Goal: Transaction & Acquisition: Obtain resource

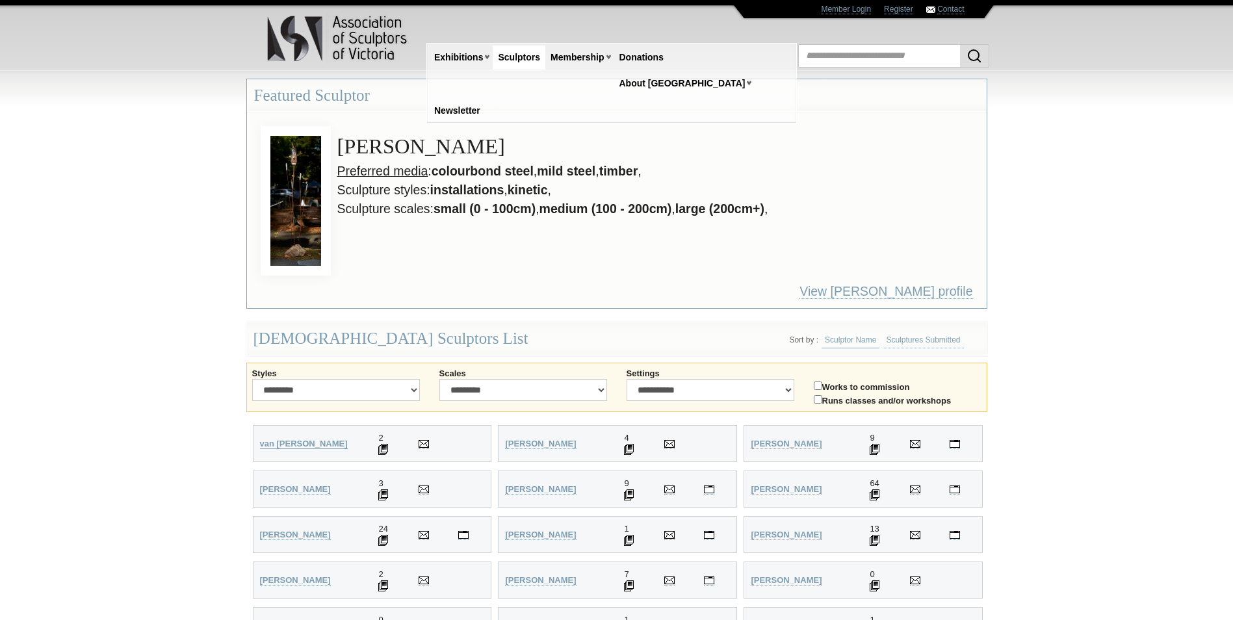
click at [307, 446] on strong "van [PERSON_NAME]" at bounding box center [304, 444] width 88 height 10
click at [381, 449] on img at bounding box center [383, 449] width 10 height 11
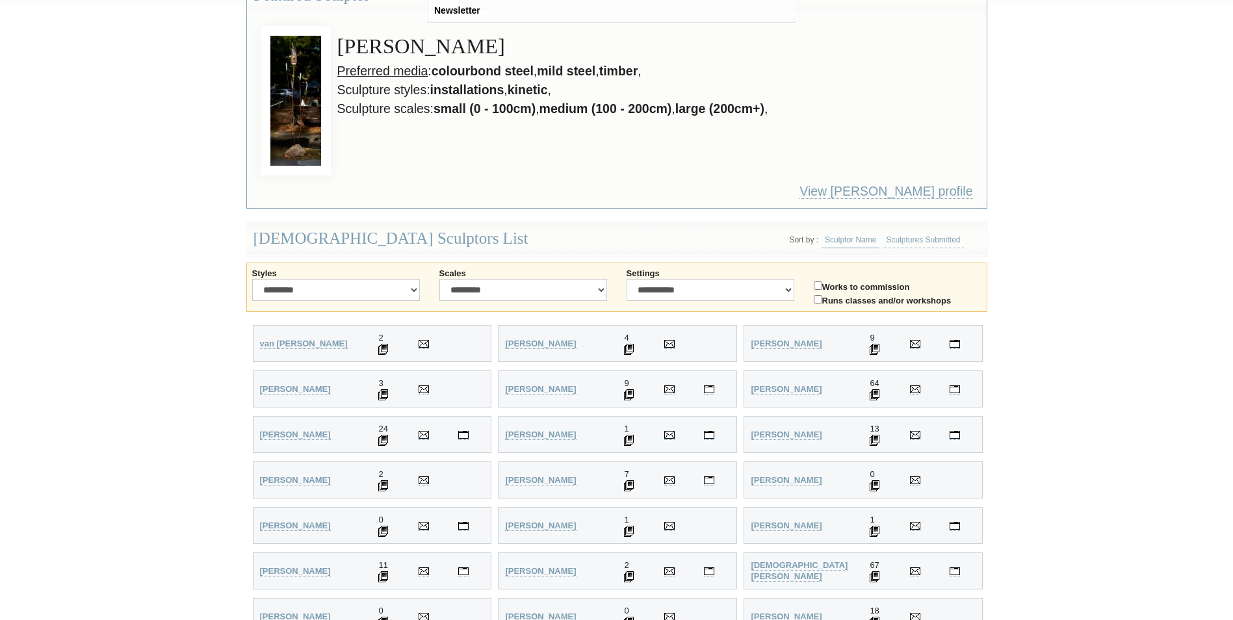
scroll to position [195, 0]
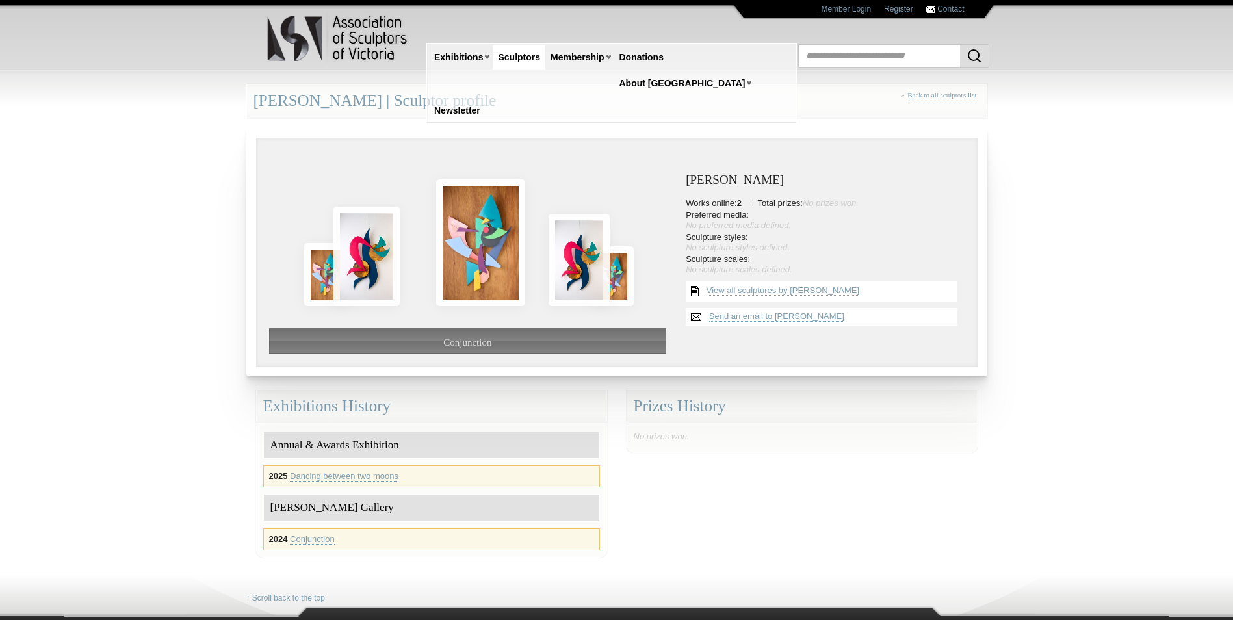
click at [530, 55] on link "Sculptors" at bounding box center [519, 57] width 53 height 24
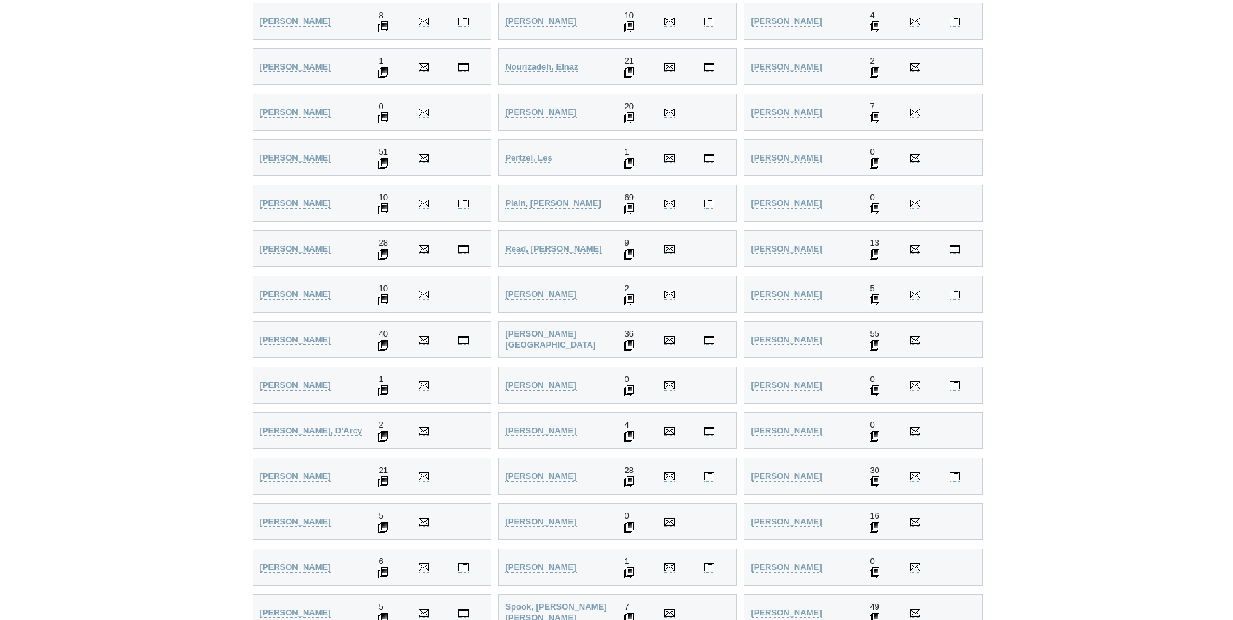
scroll to position [2404, 0]
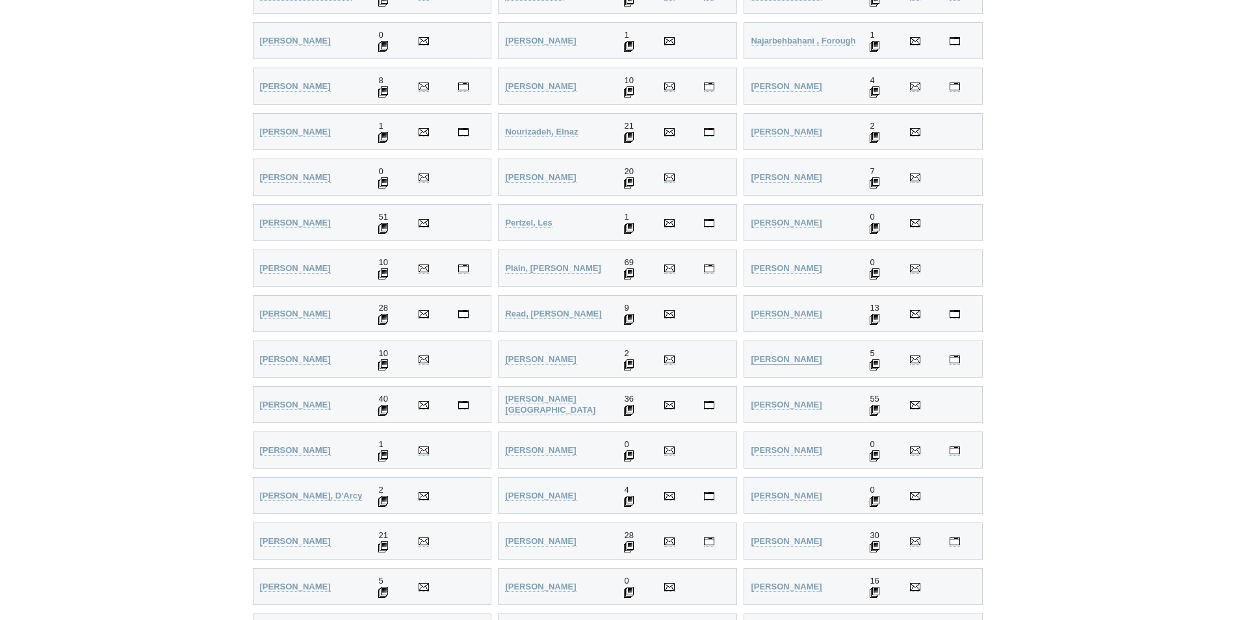
click at [793, 355] on strong "[PERSON_NAME]" at bounding box center [785, 359] width 71 height 10
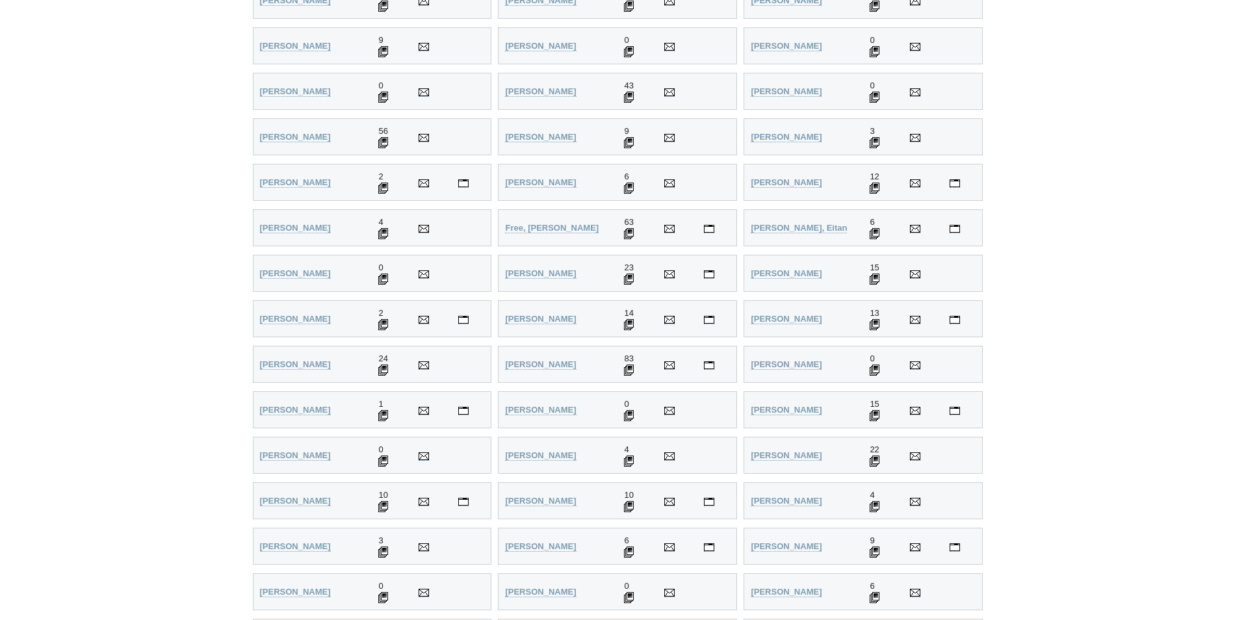
scroll to position [1055, 0]
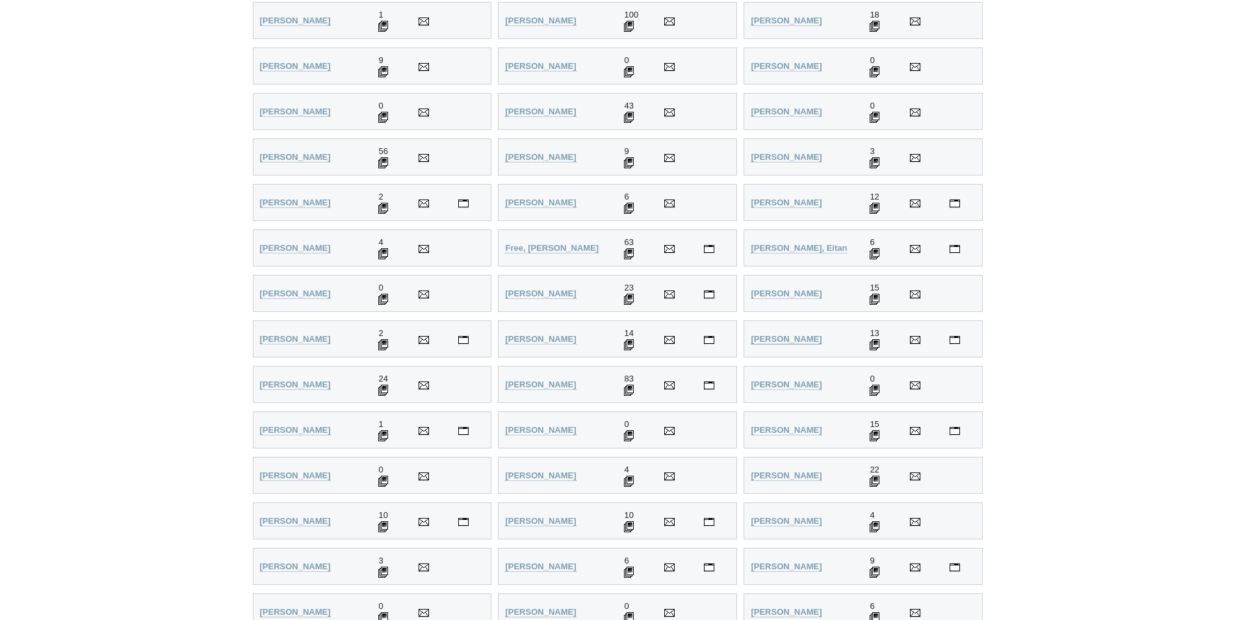
click at [801, 339] on strong "[PERSON_NAME]" at bounding box center [785, 339] width 71 height 10
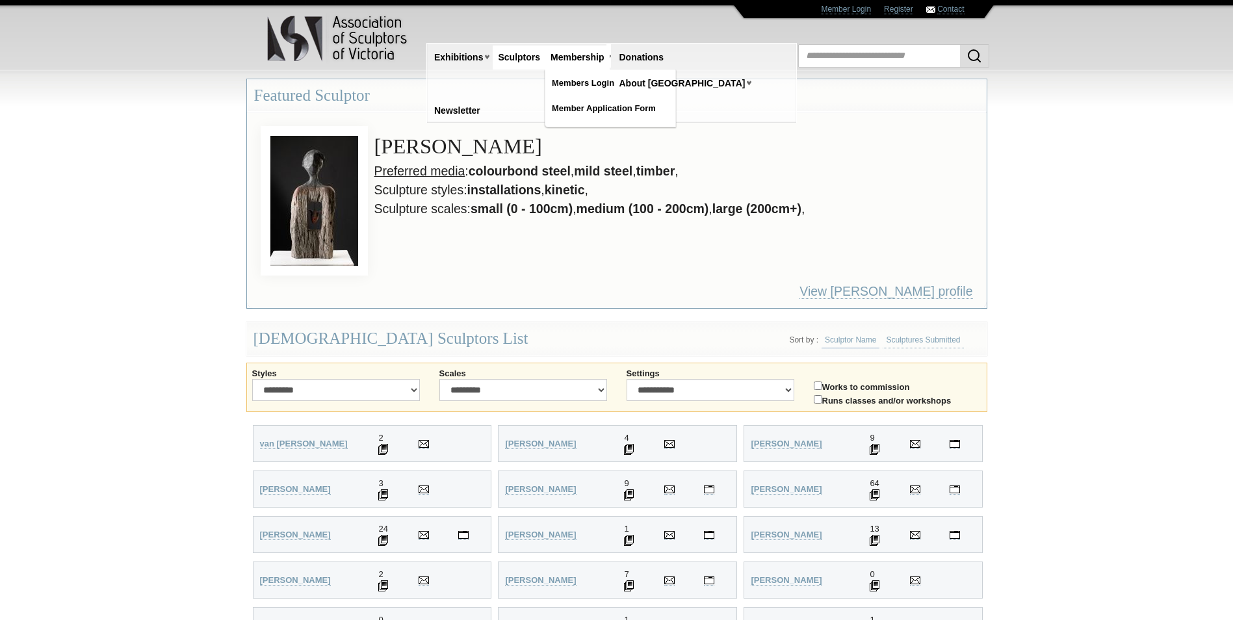
click at [580, 60] on link "Membership" at bounding box center [577, 57] width 64 height 24
click at [574, 110] on link "Member Application Form" at bounding box center [610, 108] width 130 height 23
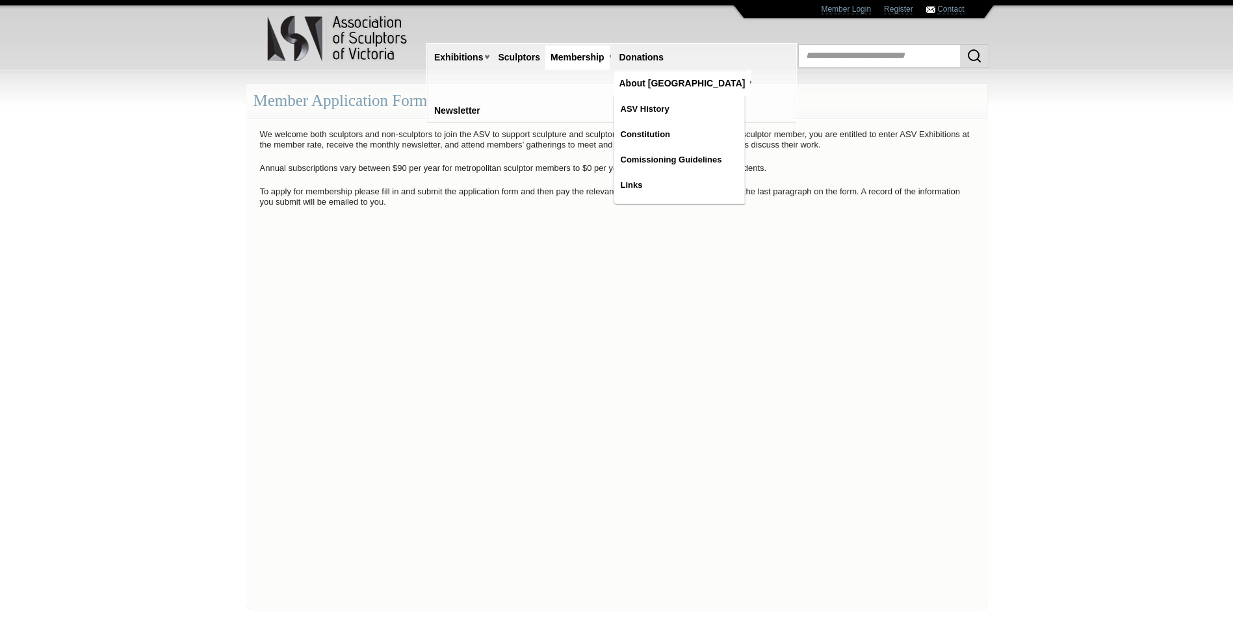
click at [699, 71] on link "About [GEOGRAPHIC_DATA]" at bounding box center [682, 83] width 136 height 24
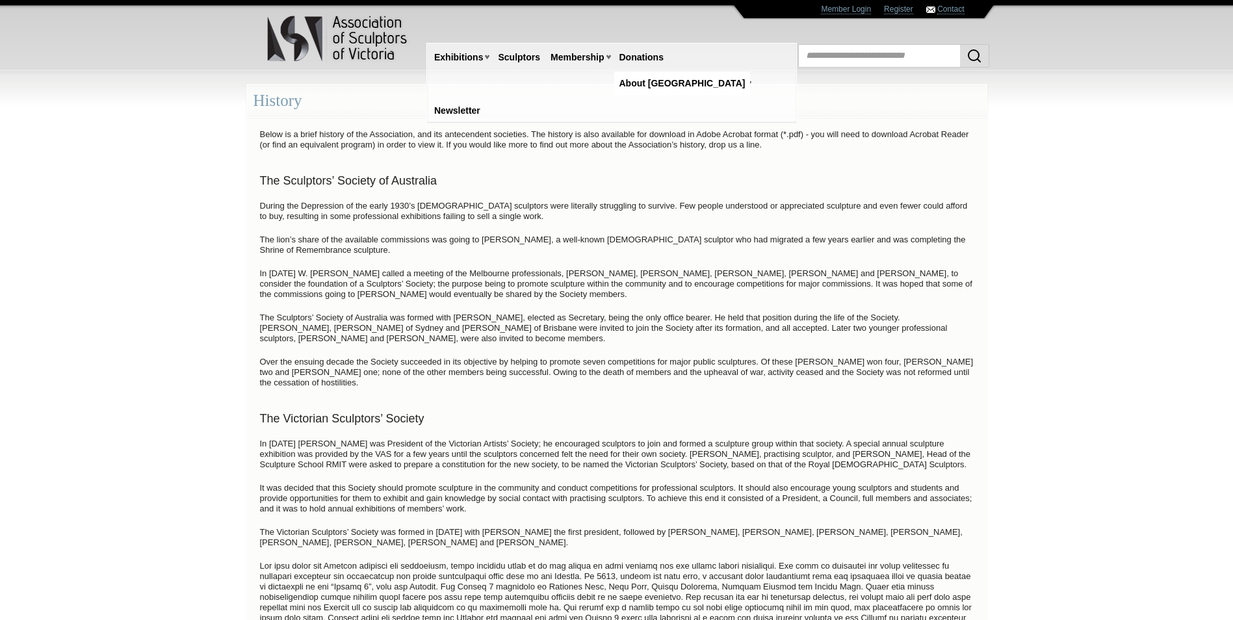
drag, startPoint x: 456, startPoint y: 428, endPoint x: 247, endPoint y: 97, distance: 391.4
drag, startPoint x: 247, startPoint y: 97, endPoint x: 398, endPoint y: 136, distance: 155.9
copy div "History Below is a brief history of the Association, and its antecendent societ…"
click at [1077, 287] on body "Toggle navigation Association of Sculptors of Victoria Home Exhibitions Victori…" at bounding box center [616, 310] width 1233 height 620
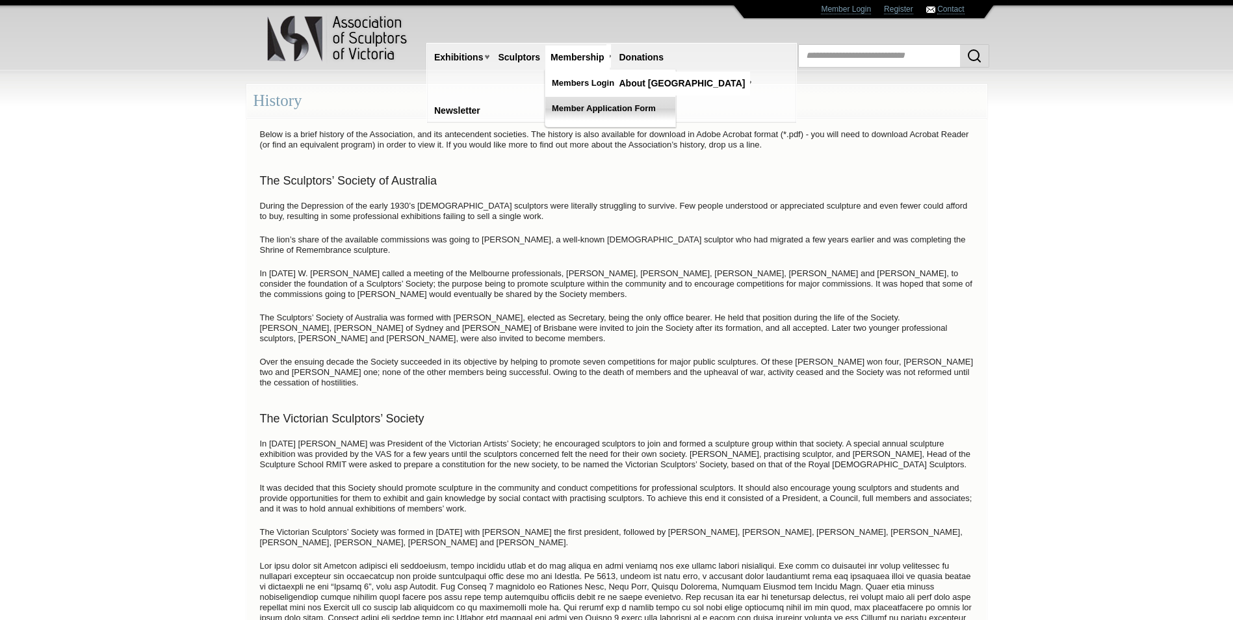
click at [592, 105] on link "Member Application Form" at bounding box center [610, 108] width 130 height 23
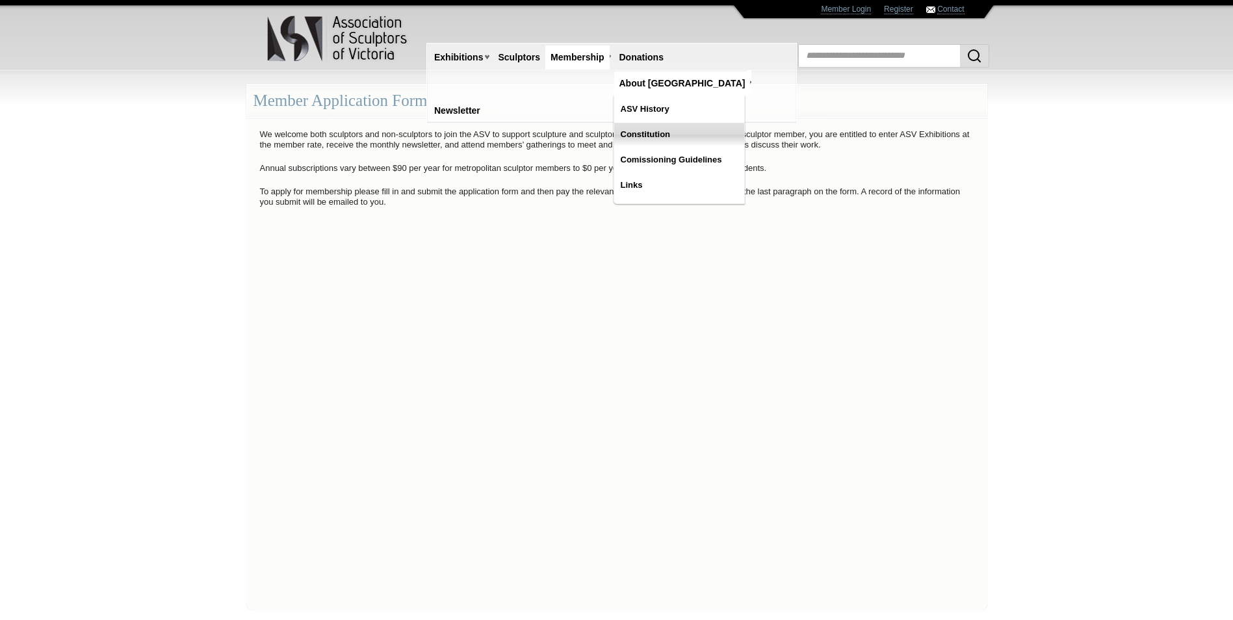
click at [697, 123] on link "Constitution" at bounding box center [679, 134] width 130 height 23
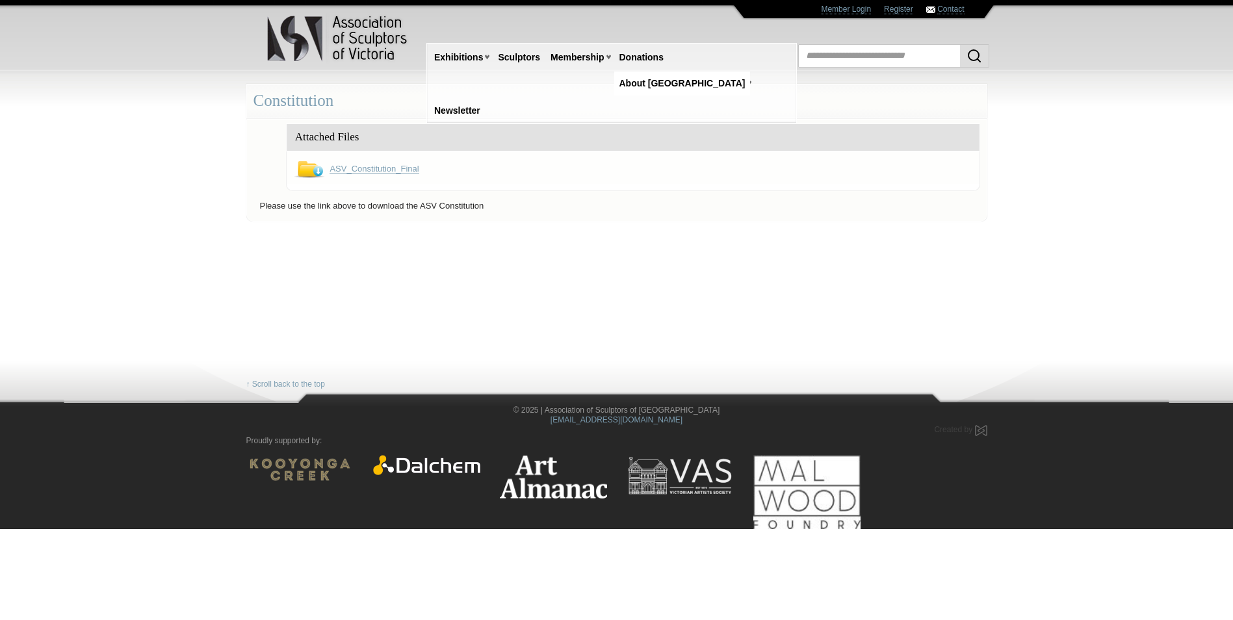
click at [356, 168] on link "ASV_Constitution_Final" at bounding box center [373, 169] width 89 height 10
click at [587, 55] on link "Membership" at bounding box center [577, 57] width 64 height 24
click at [586, 107] on link "Member Application Form" at bounding box center [610, 108] width 130 height 23
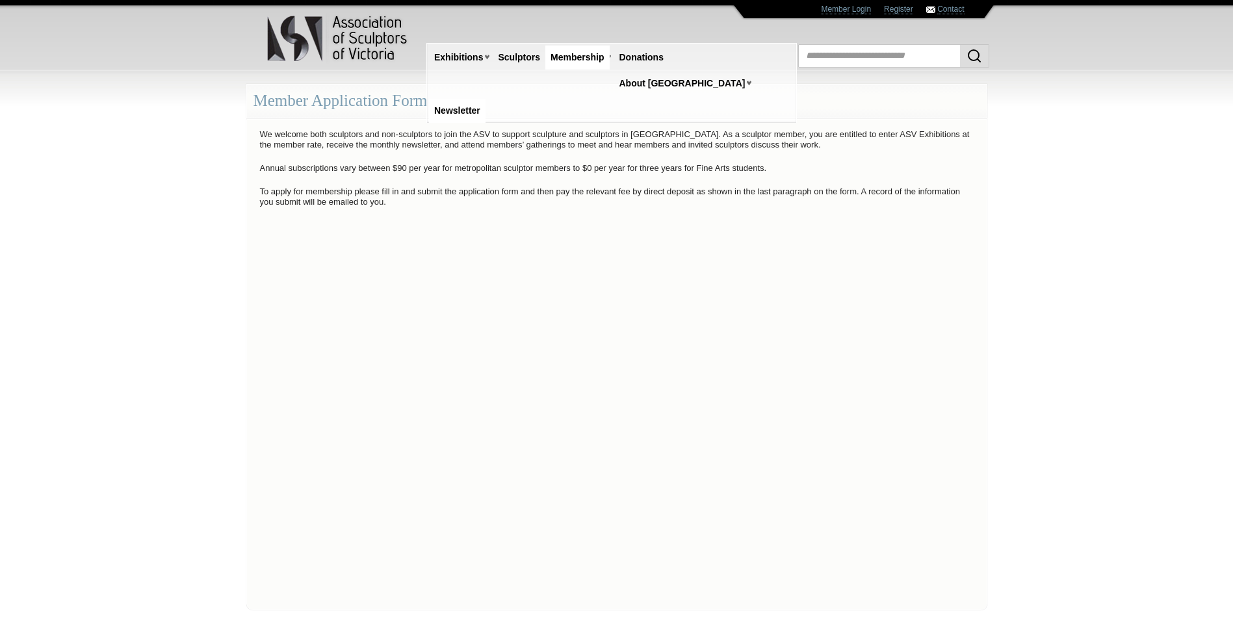
click at [485, 99] on link "Newsletter" at bounding box center [457, 111] width 57 height 24
